Goal: Task Accomplishment & Management: Manage account settings

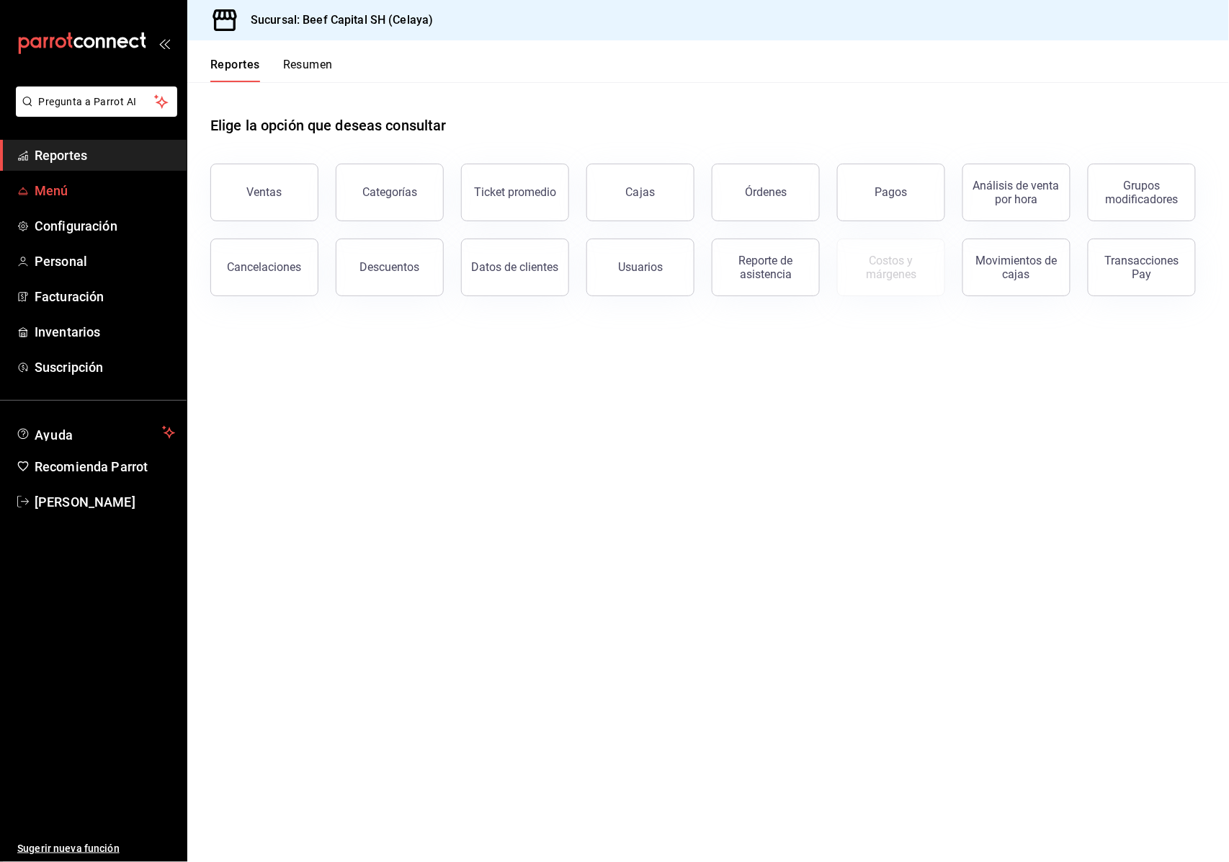
click at [43, 194] on span "Menú" at bounding box center [105, 190] width 140 height 19
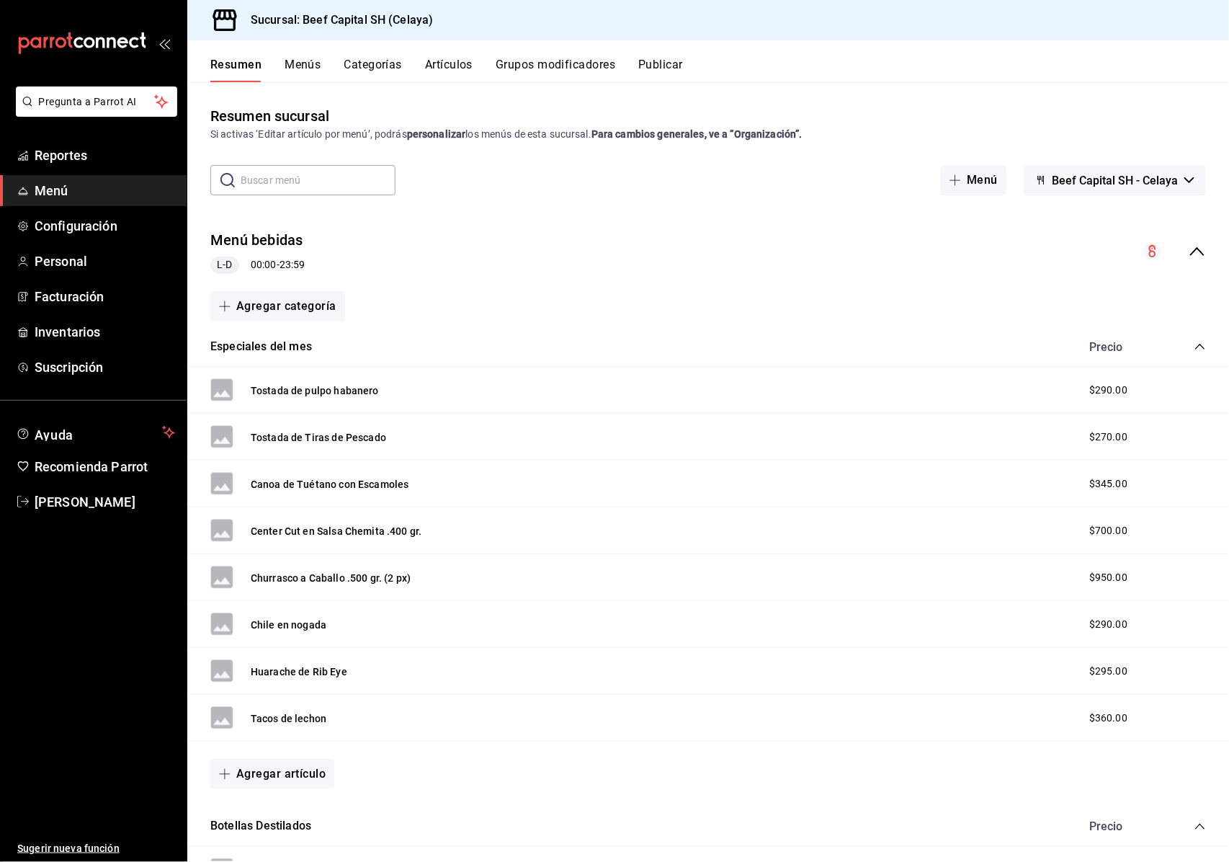
click at [328, 180] on input "text" at bounding box center [318, 180] width 155 height 29
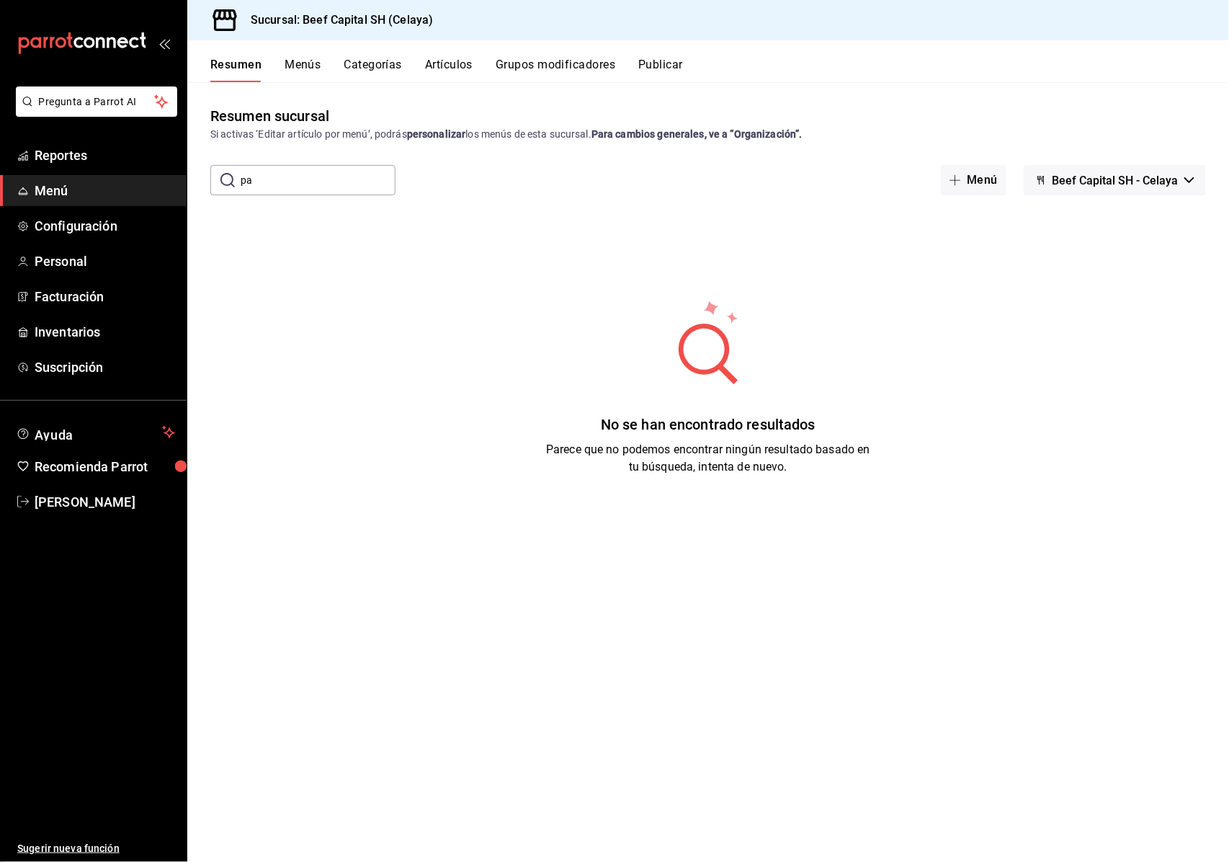
type input "p"
type input "aniver"
click at [55, 189] on span "Menú" at bounding box center [105, 190] width 140 height 19
click at [465, 68] on button "Artículos" at bounding box center [449, 70] width 48 height 24
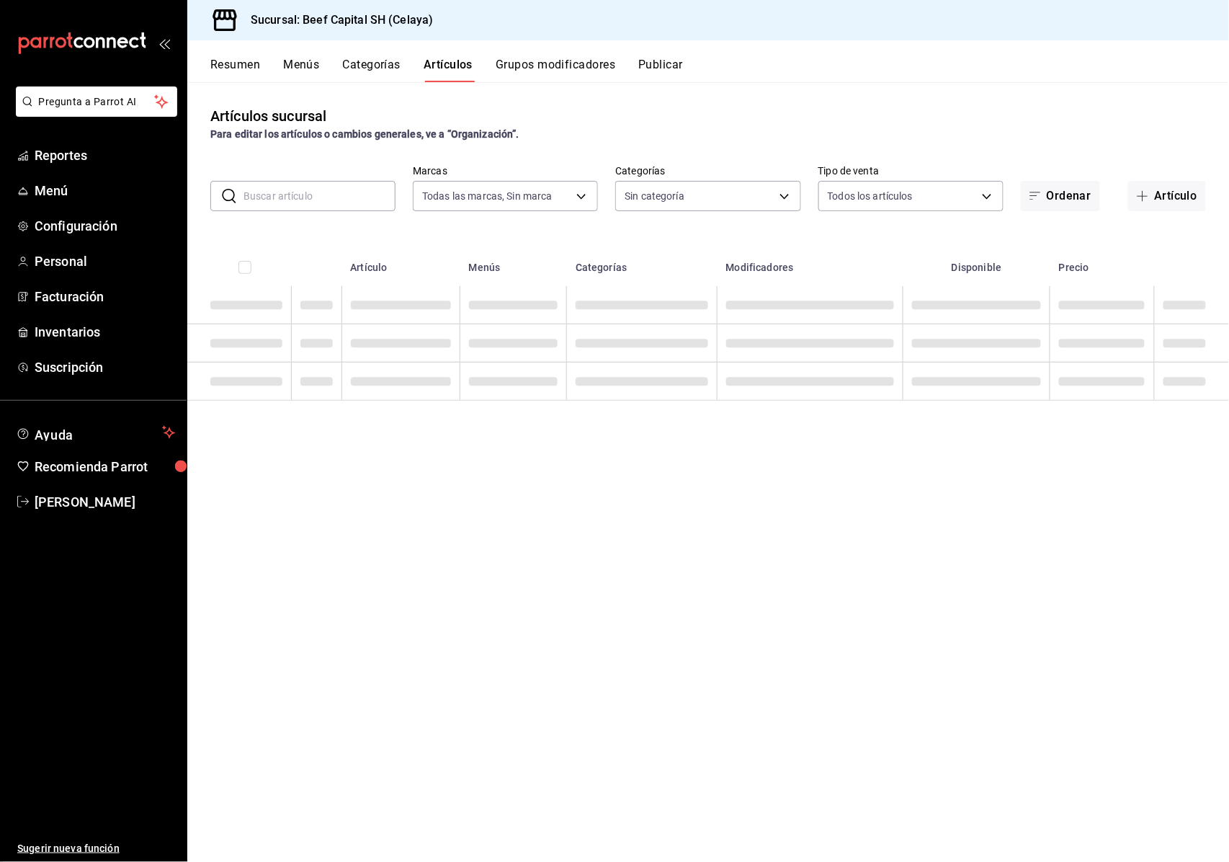
type input "e3bbe20f-edfc-40c7-bd32-db162cca2159"
click at [275, 194] on input "text" at bounding box center [319, 196] width 152 height 29
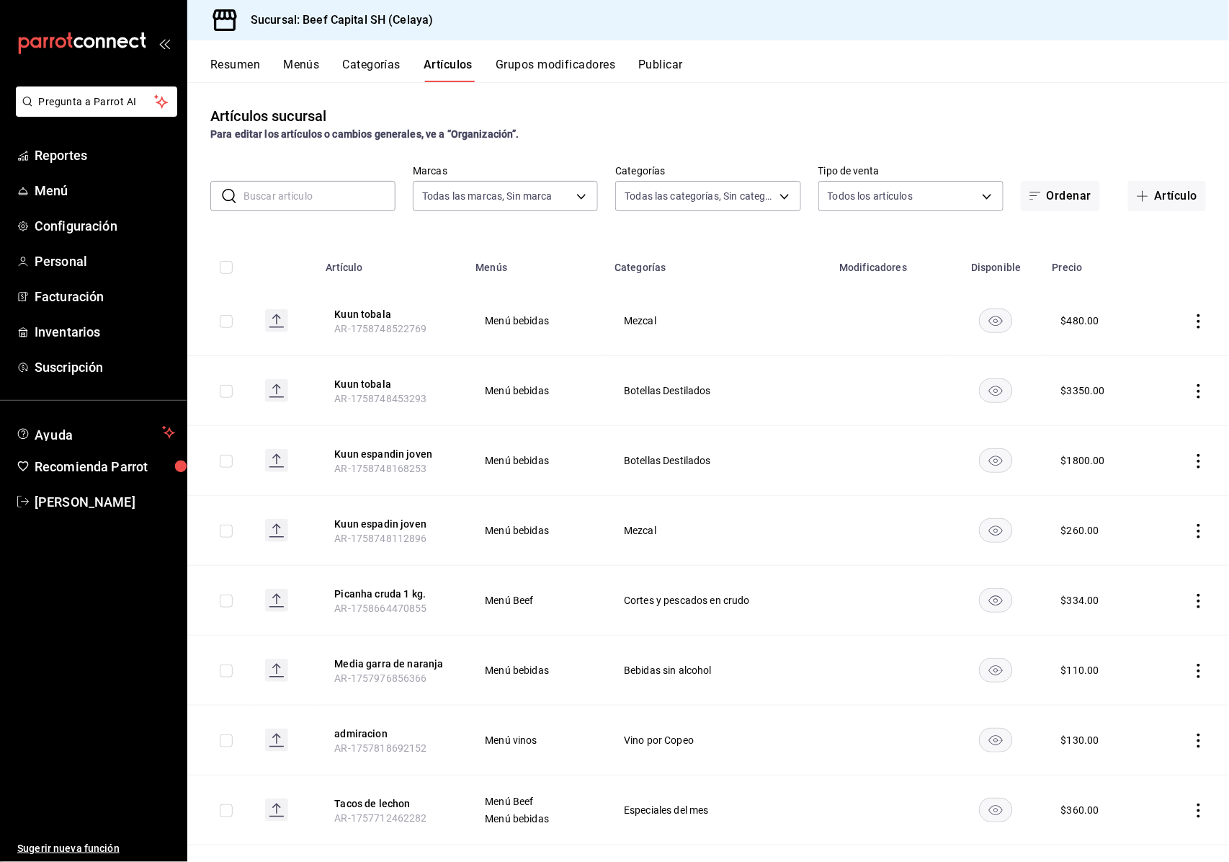
type input "be5ff23d-0a1c-411b-96c0-e7d4c019095a,ff0942d4-a114-4278-bf43-4291bef7f875,c44b1…"
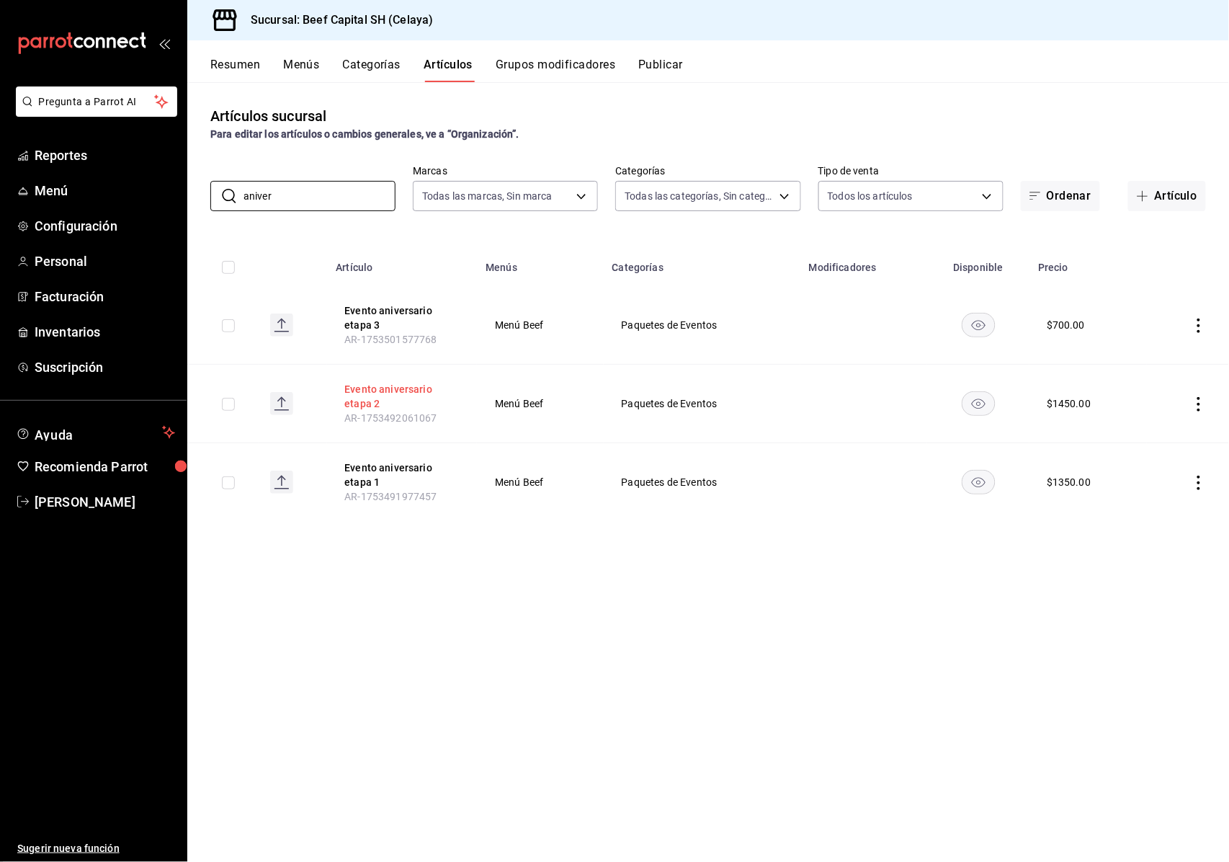
type input "aniver"
click at [353, 388] on button "Evento aniversario etapa 2" at bounding box center [401, 396] width 115 height 29
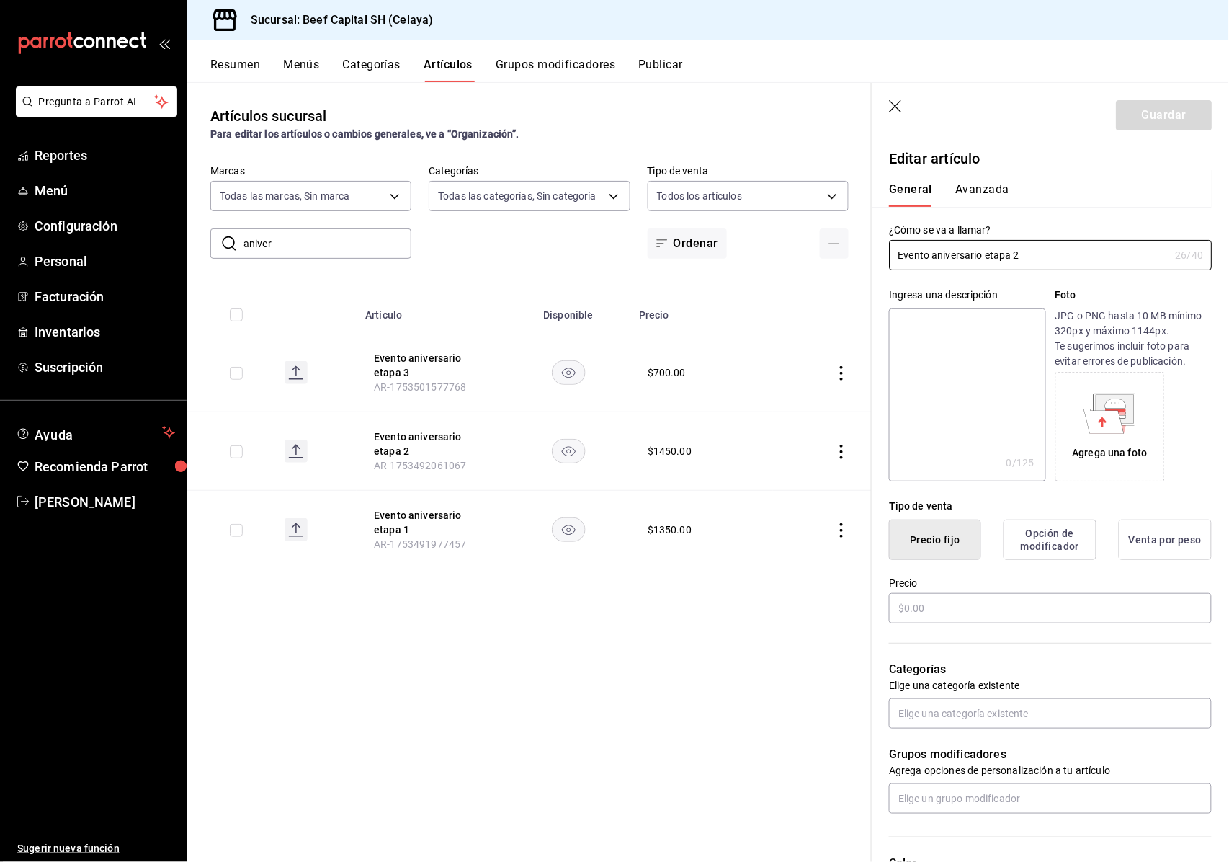
type input "$1450.00"
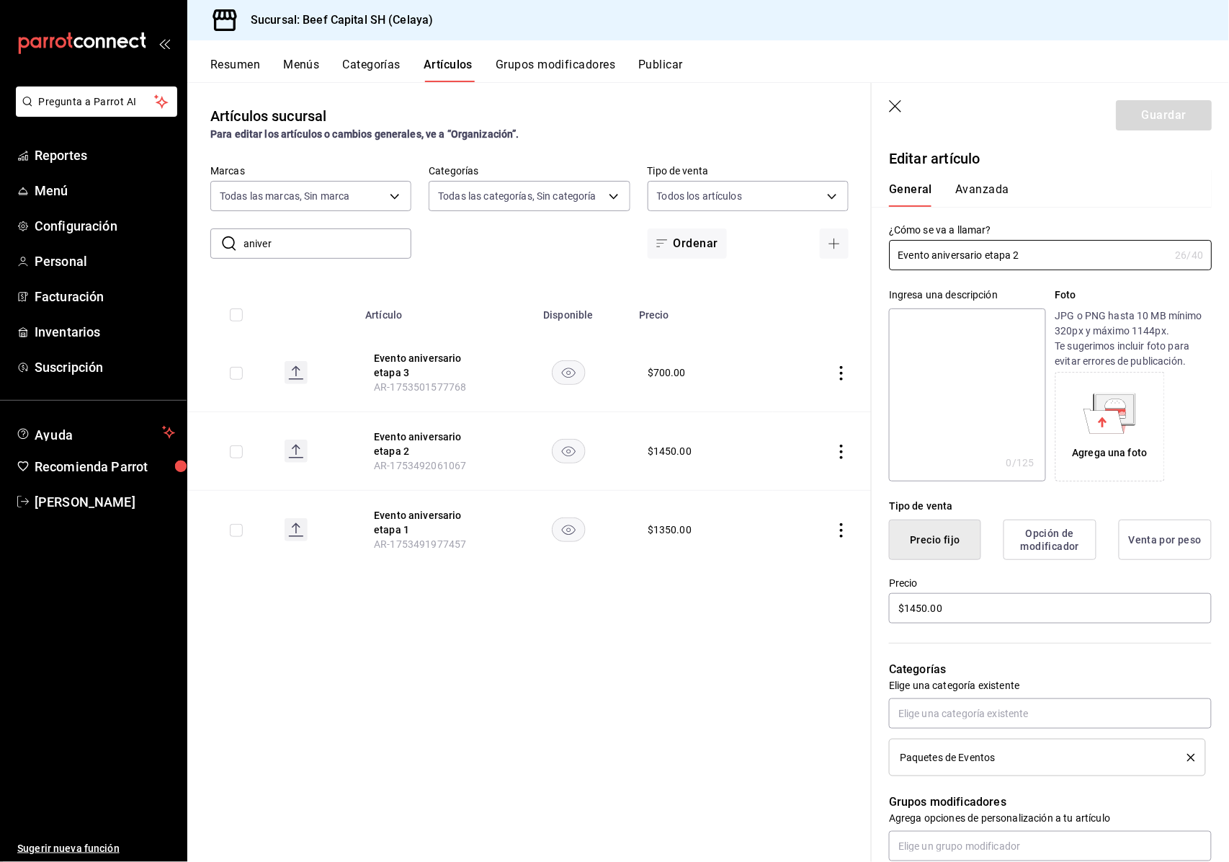
drag, startPoint x: 1029, startPoint y: 254, endPoint x: 788, endPoint y: 249, distance: 241.4
click at [788, 249] on main "Artículos sucursal Para editar los artículos o cambios generales, ve a “Organiz…" at bounding box center [708, 471] width 1042 height 779
type input "Cata"
click at [1174, 107] on button "Guardar" at bounding box center [1164, 115] width 96 height 30
